Goal: Information Seeking & Learning: Learn about a topic

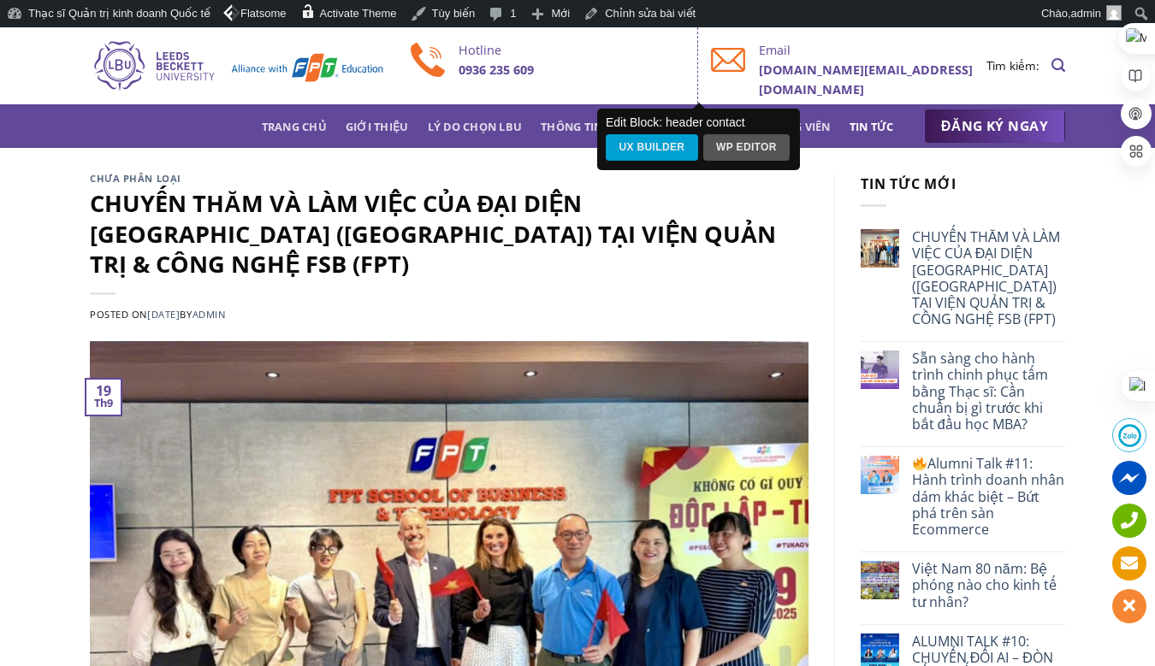
click at [870, 121] on link "Tin tức" at bounding box center [871, 126] width 44 height 31
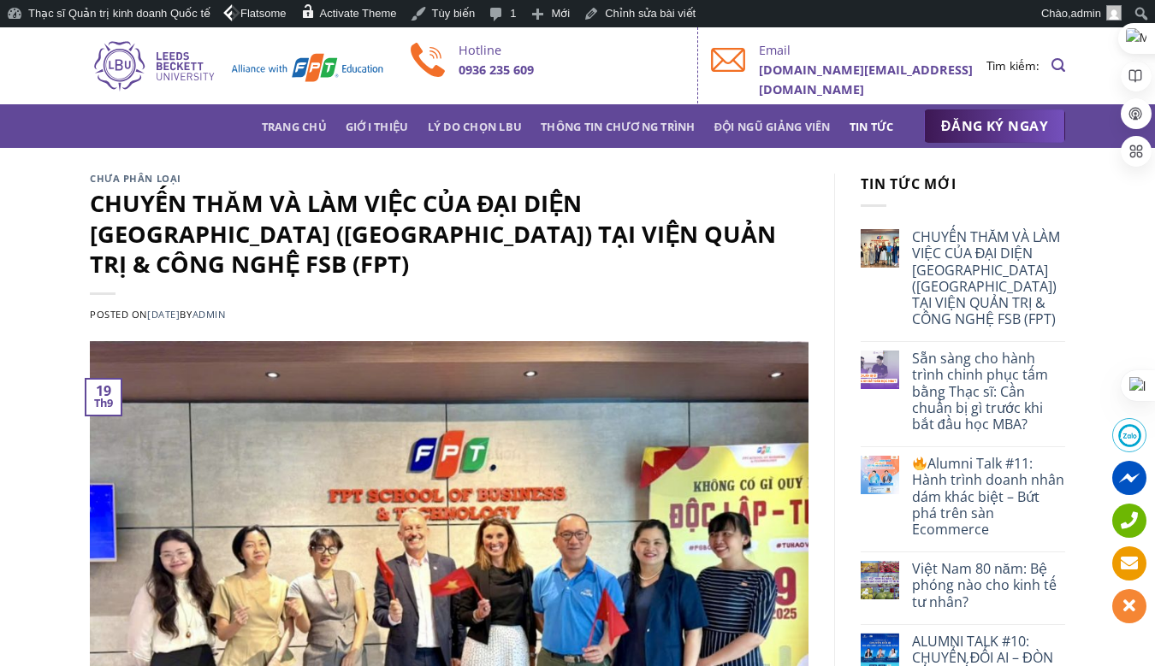
click at [870, 121] on link "Tin tức" at bounding box center [871, 126] width 44 height 31
click at [932, 592] on link "Việt Nam 80 năm: Bệ phóng nào cho kinh tế tư nhân?" at bounding box center [988, 586] width 153 height 50
click at [943, 603] on link "Việt Nam 80 năm: Bệ phóng nào cho kinh tế tư nhân?" at bounding box center [988, 586] width 153 height 50
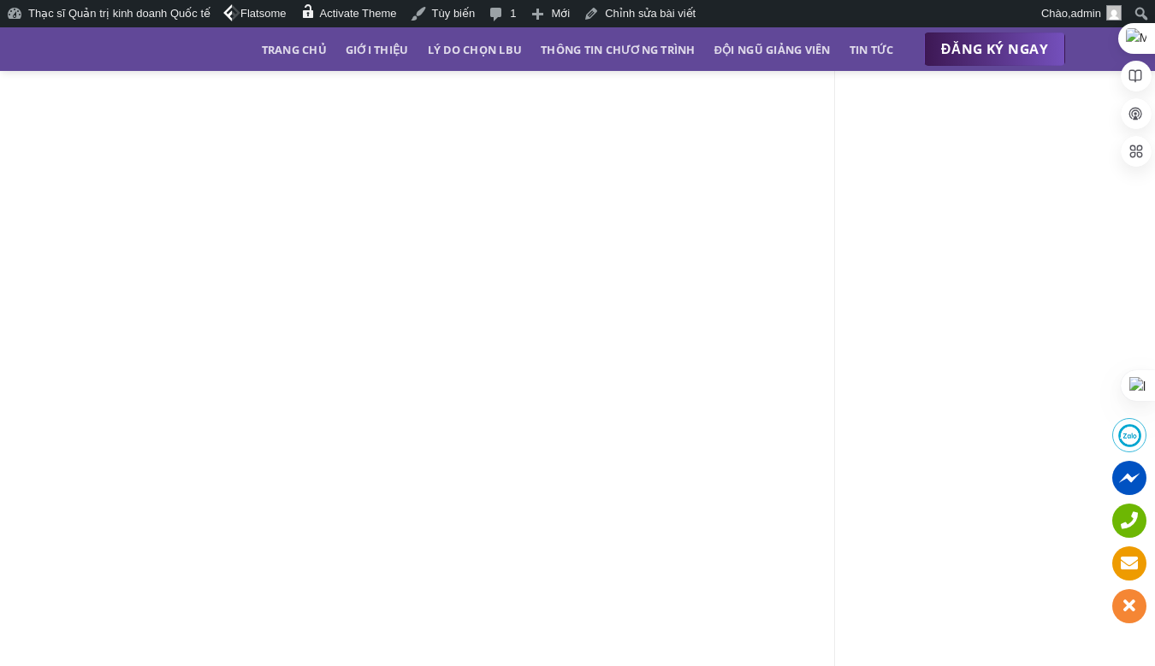
click at [358, 376] on img at bounding box center [945, 414] width 1711 height 1131
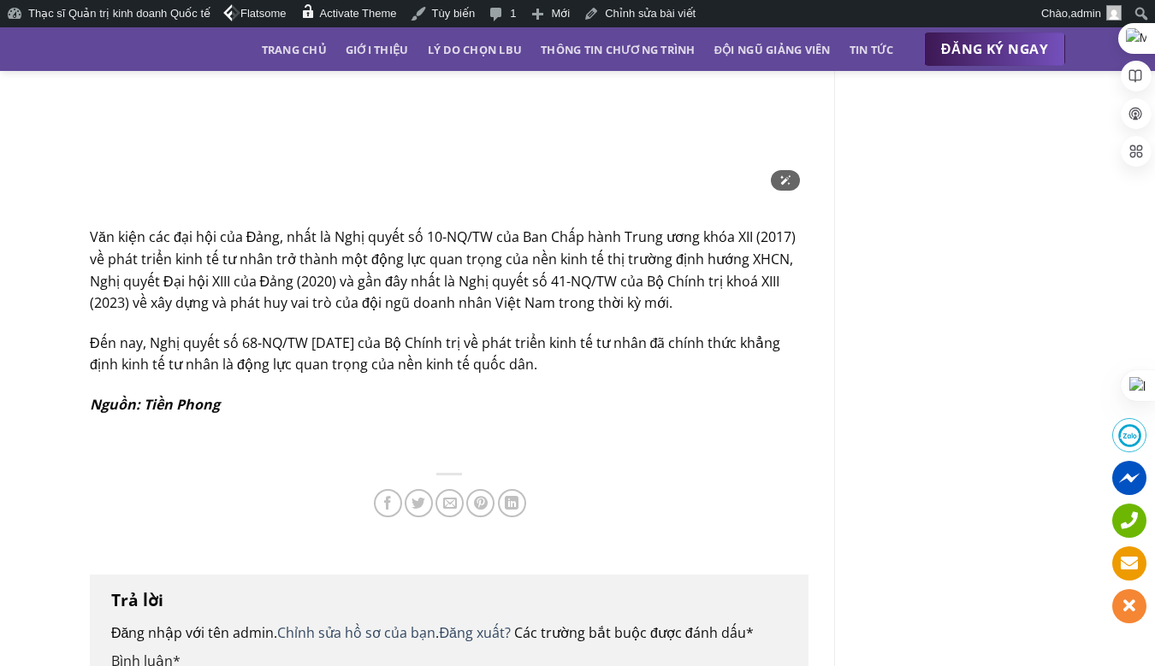
scroll to position [6863, 0]
